Goal: Task Accomplishment & Management: Complete application form

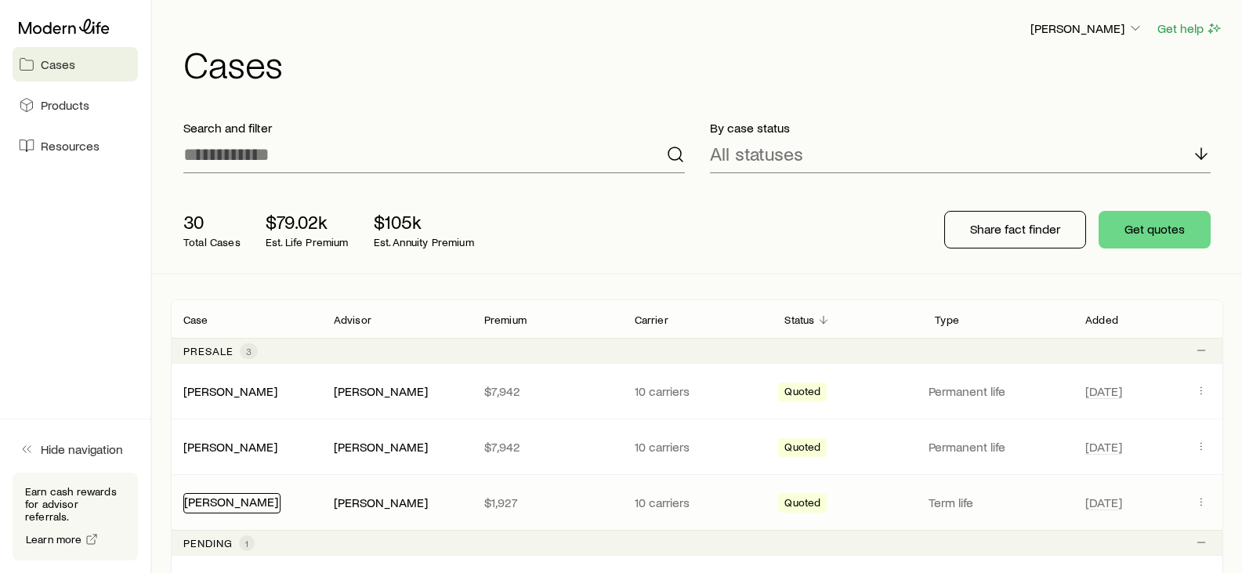
click at [226, 494] on link "[PERSON_NAME]" at bounding box center [231, 501] width 94 height 15
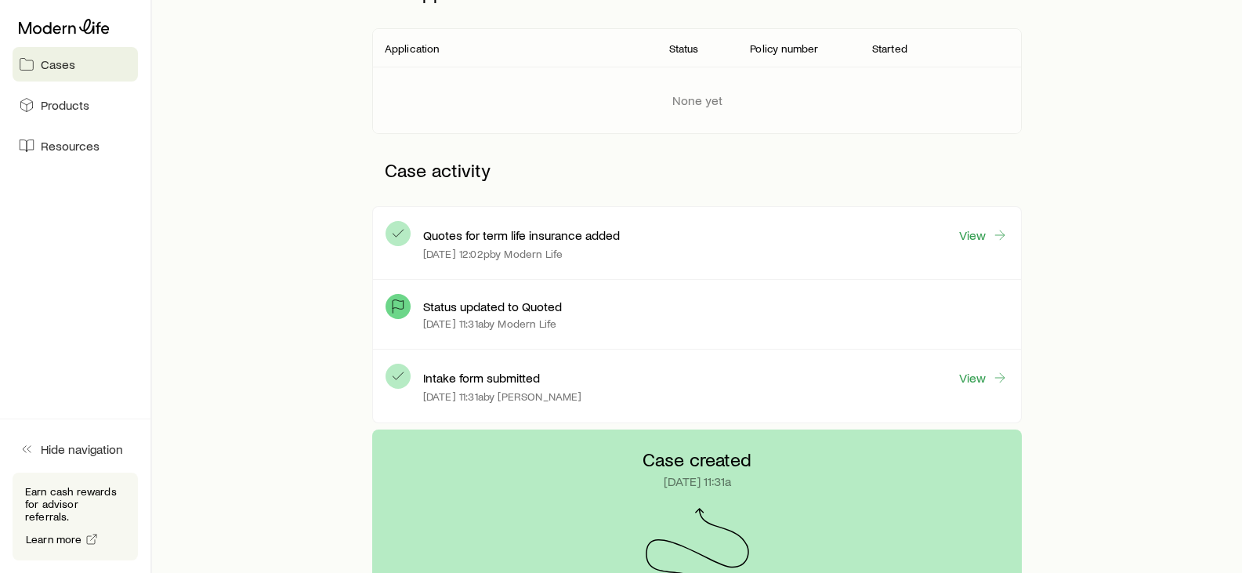
scroll to position [273, 0]
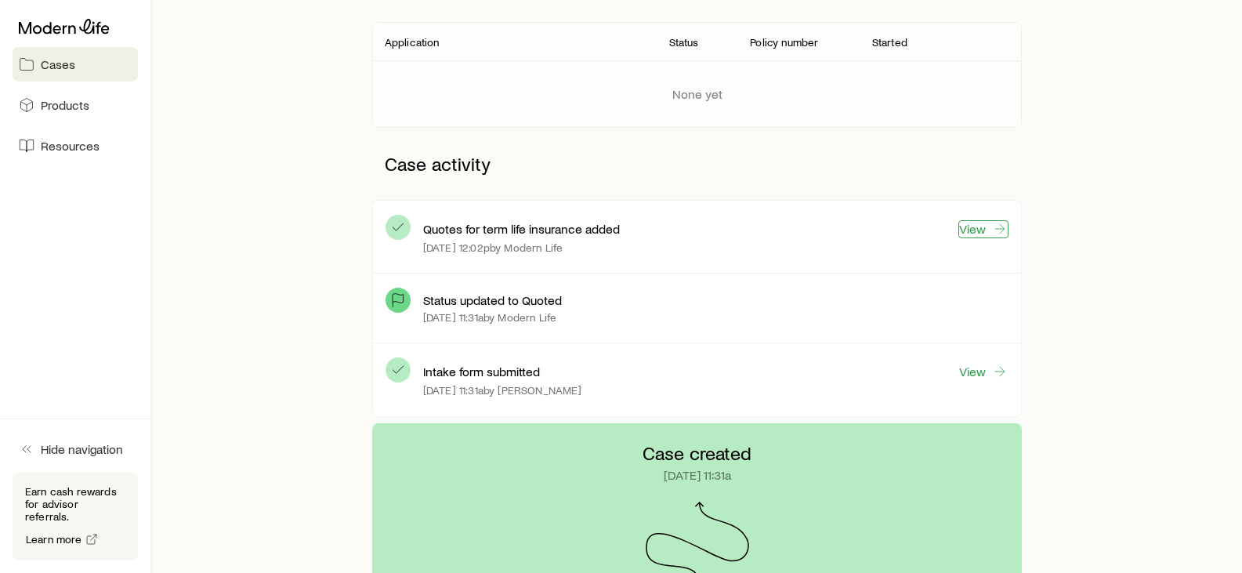
click at [975, 232] on link "View" at bounding box center [983, 229] width 50 height 18
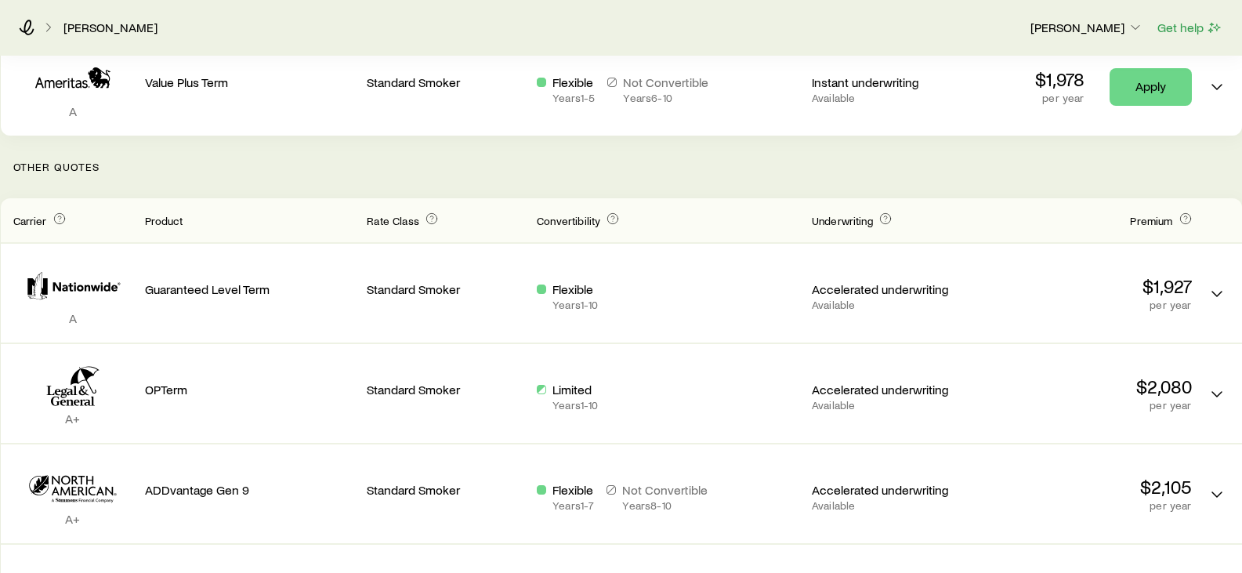
scroll to position [291, 0]
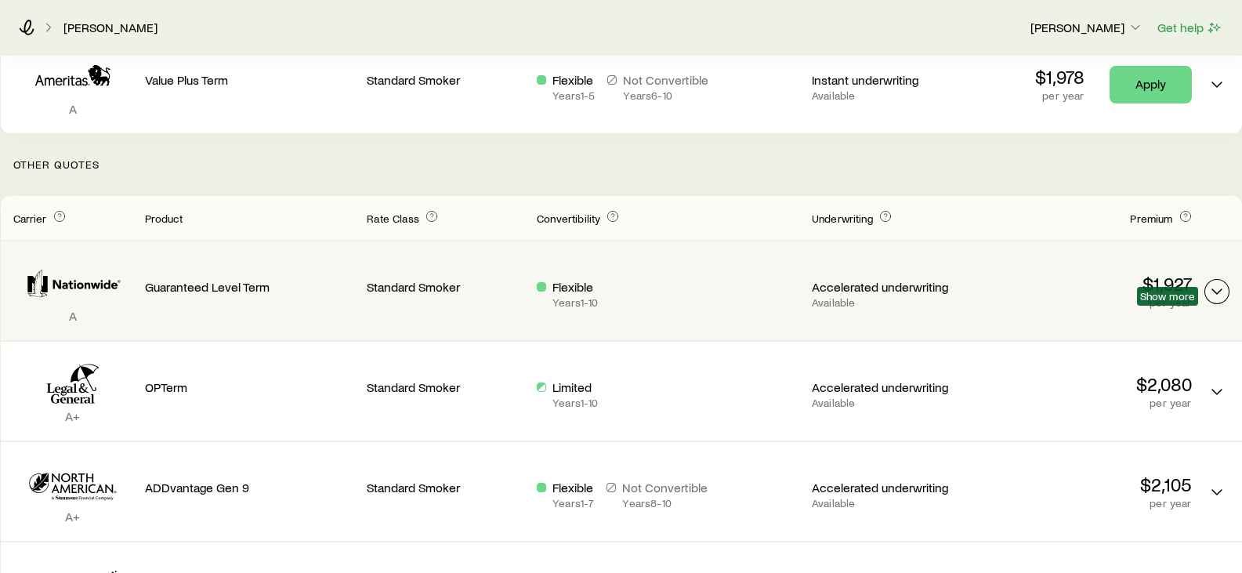
click at [1221, 289] on polyline "Term quotes" at bounding box center [1216, 291] width 9 height 5
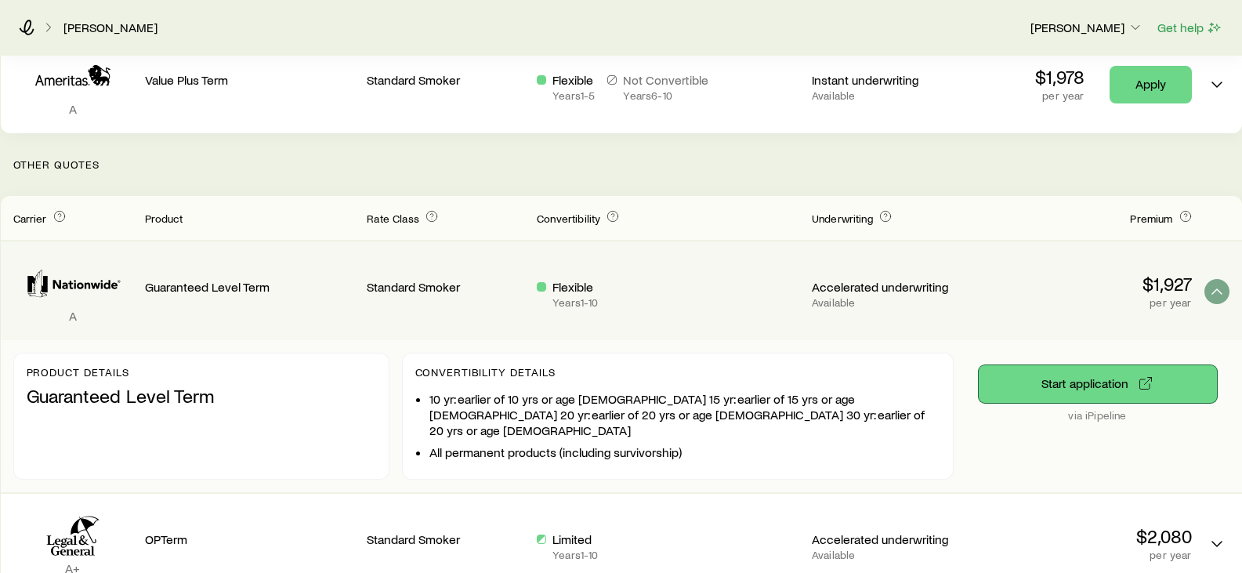
click at [1101, 378] on button "Start application" at bounding box center [1097, 384] width 238 height 38
